Goal: Navigation & Orientation: Find specific page/section

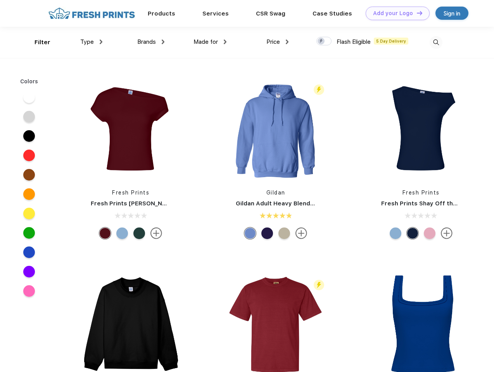
scroll to position [0, 0]
click at [395, 13] on link "Add your Logo Design Tool" at bounding box center [398, 14] width 64 height 14
click at [0, 0] on div "Design Tool" at bounding box center [0, 0] width 0 height 0
click at [416, 13] on link "Add your Logo Design Tool" at bounding box center [398, 14] width 64 height 14
click at [37, 42] on div "Filter" at bounding box center [43, 42] width 16 height 9
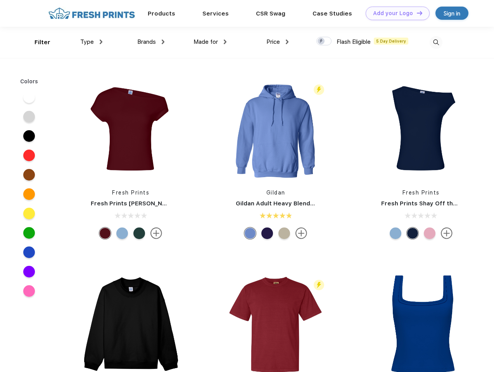
click at [92, 42] on span "Type" at bounding box center [87, 41] width 14 height 7
click at [151, 42] on span "Brands" at bounding box center [146, 41] width 19 height 7
click at [210, 42] on span "Made for" at bounding box center [206, 41] width 24 height 7
click at [278, 42] on span "Price" at bounding box center [273, 41] width 14 height 7
click at [324, 41] on div at bounding box center [323, 41] width 15 height 9
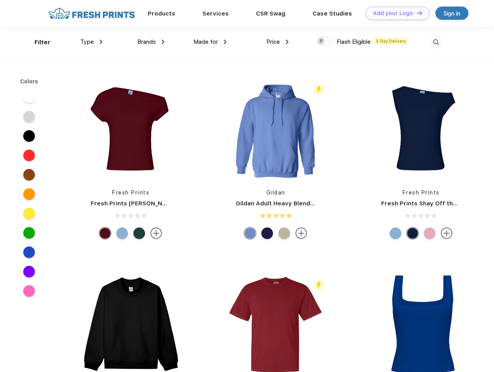
click at [321, 41] on input "checkbox" at bounding box center [318, 38] width 5 height 5
click at [436, 42] on img at bounding box center [436, 42] width 13 height 13
